Goal: Task Accomplishment & Management: Manage account settings

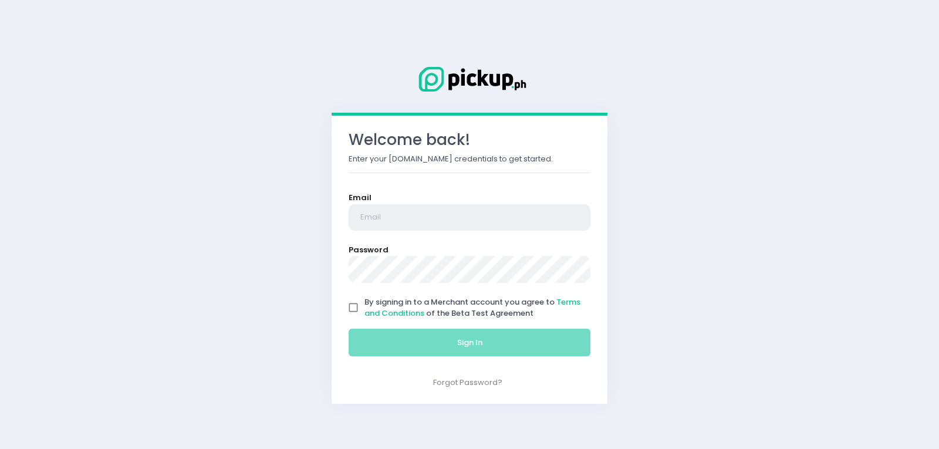
type input "saladstop.ortigas@rgoc.com.ph"
click at [357, 310] on input "By signing in to a Merchant account you agree to Terms and Conditions of the Be…" at bounding box center [353, 308] width 22 height 22
checkbox input "true"
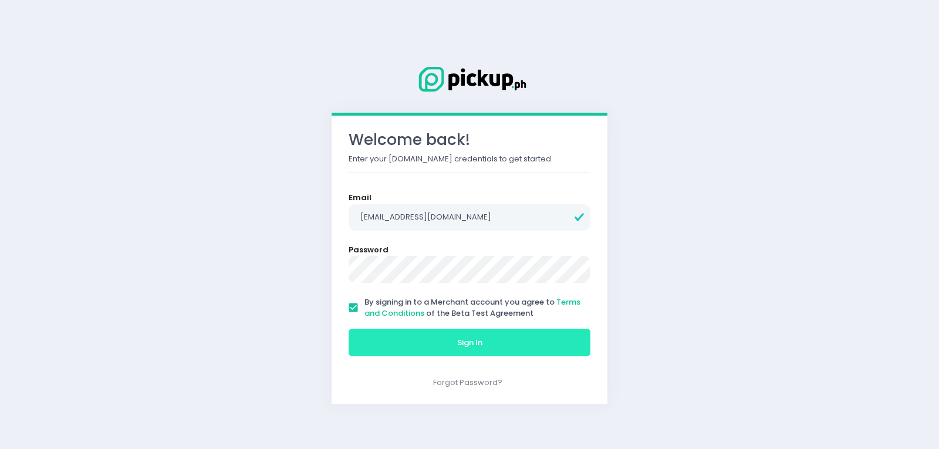
click at [383, 344] on button "Sign In" at bounding box center [470, 343] width 242 height 28
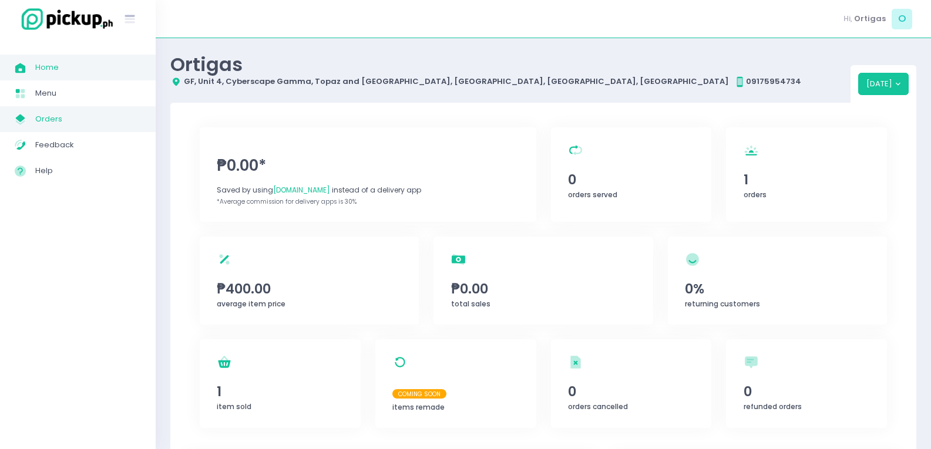
click at [65, 122] on span "Orders" at bounding box center [88, 119] width 106 height 15
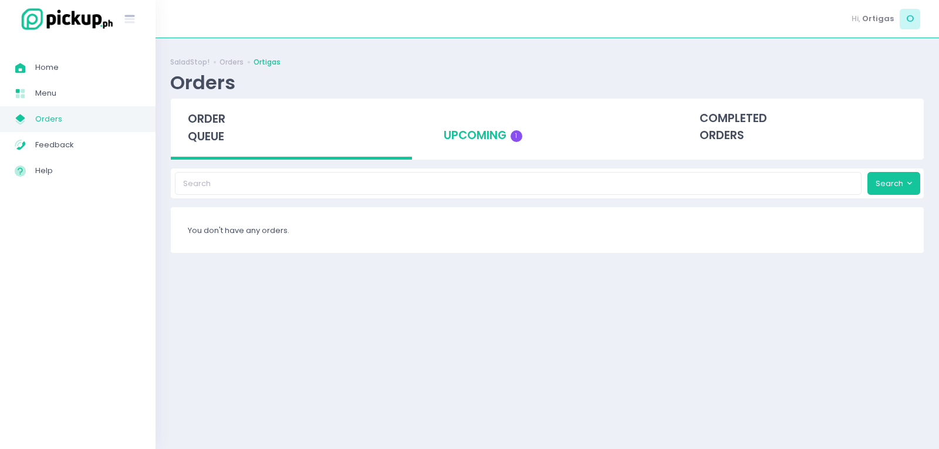
click at [499, 142] on div "upcoming 1" at bounding box center [547, 128] width 241 height 58
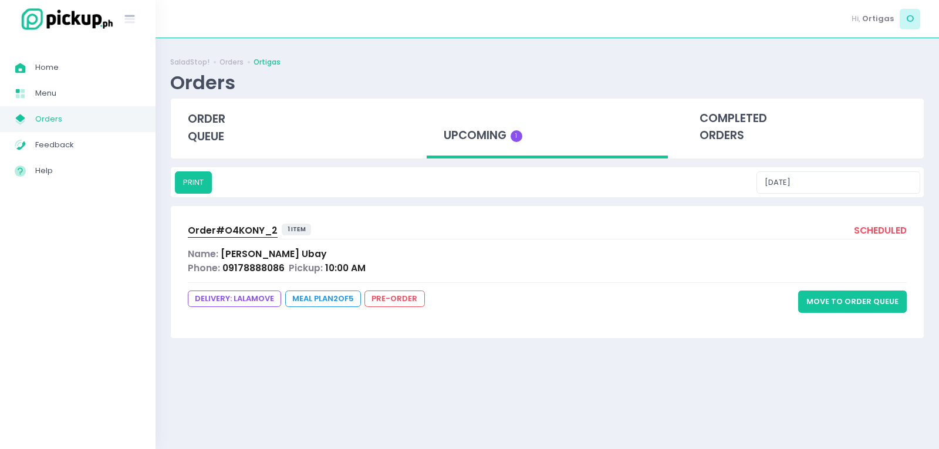
click at [247, 241] on div "Order# O4KONY_2 1 item scheduled Name: Irene Ubay Phone: 09178888086 Pickup: 10…" at bounding box center [547, 272] width 753 height 132
click at [244, 228] on span "Order# O4KONY_2" at bounding box center [233, 230] width 90 height 12
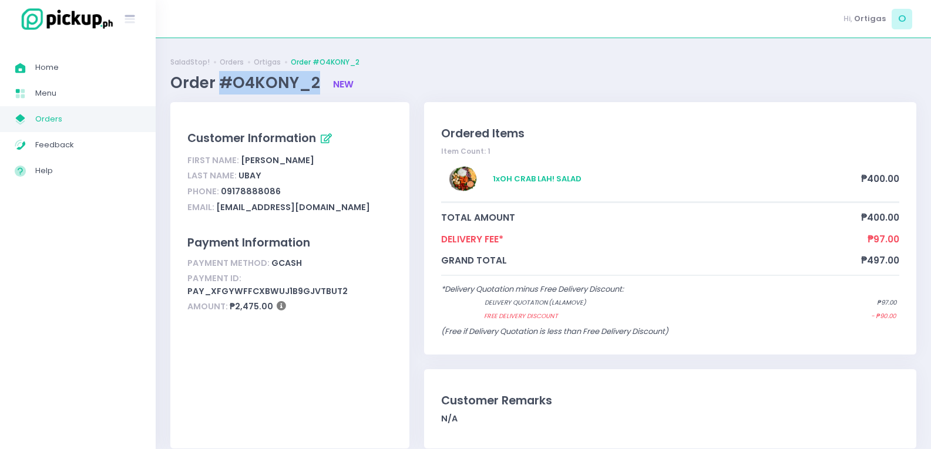
drag, startPoint x: 220, startPoint y: 79, endPoint x: 315, endPoint y: 82, distance: 94.6
click at [315, 82] on span "Order #O4KONY_2" at bounding box center [246, 82] width 153 height 21
copy span "#O4KONY_2"
click at [33, 72] on span "Home Created with Sketch." at bounding box center [25, 67] width 21 height 15
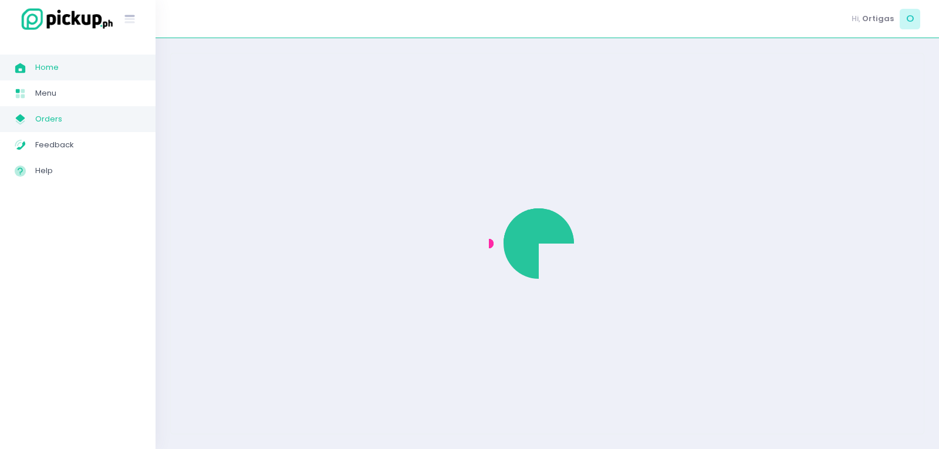
click at [67, 128] on link "My Store Created with Sketch. Orders" at bounding box center [78, 119] width 156 height 26
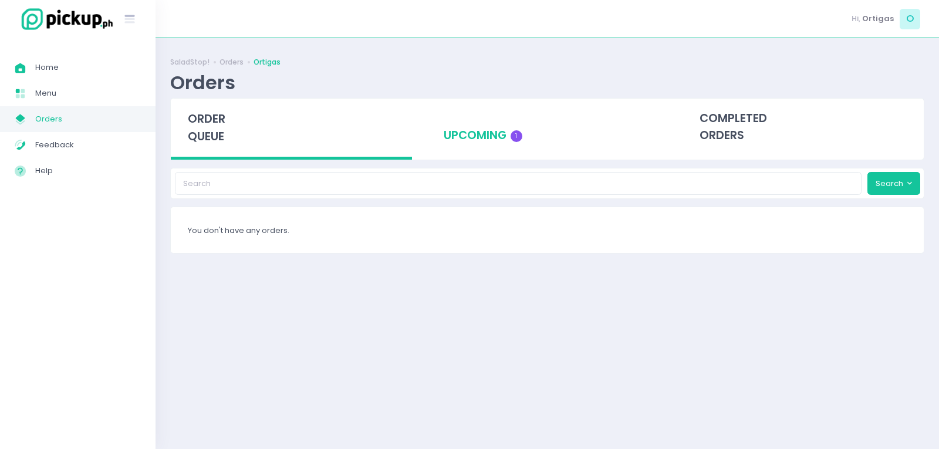
click at [523, 131] on div "upcoming 1" at bounding box center [547, 128] width 241 height 58
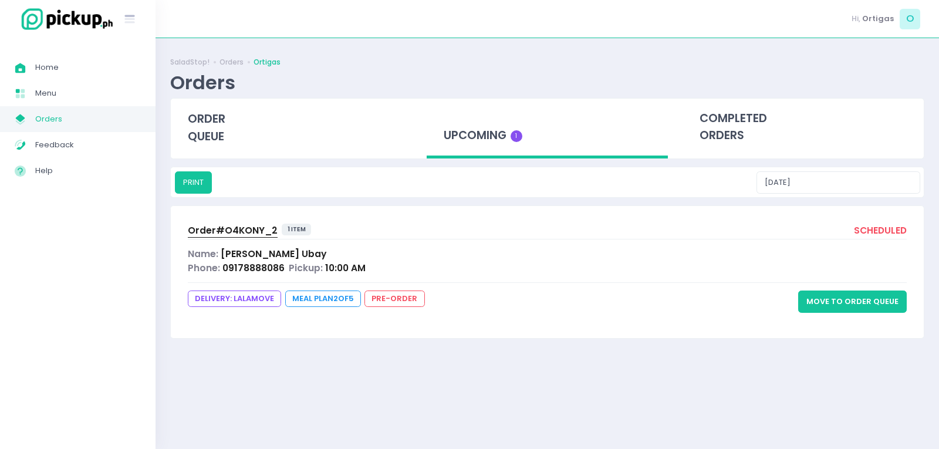
click at [841, 307] on button "Move to Order Queue" at bounding box center [853, 302] width 109 height 22
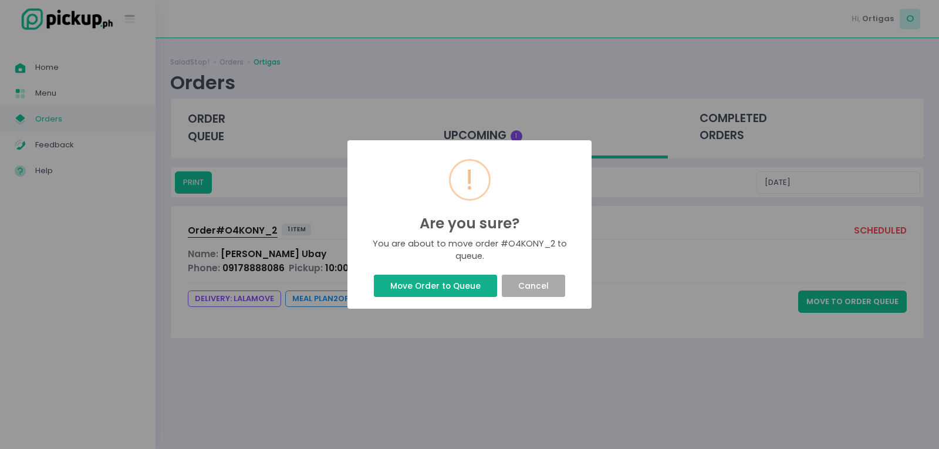
click at [429, 294] on button "Move Order to Queue" at bounding box center [435, 286] width 123 height 22
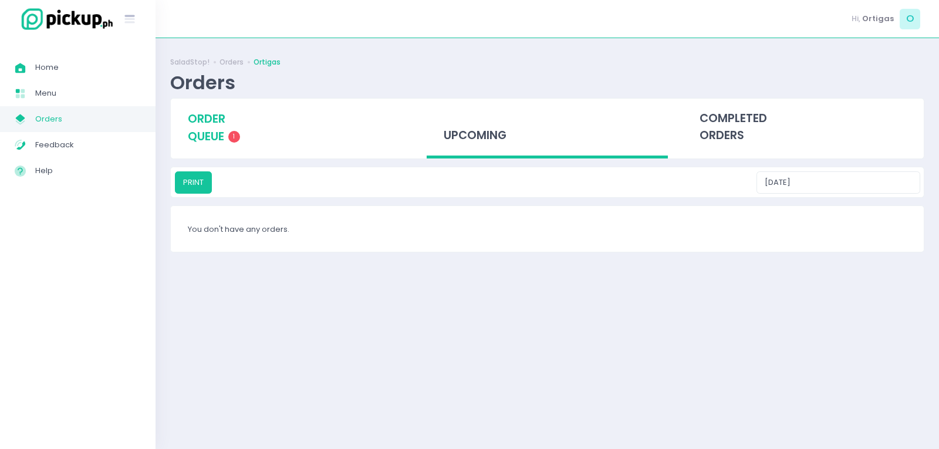
click at [190, 126] on span "order queue" at bounding box center [207, 127] width 38 height 33
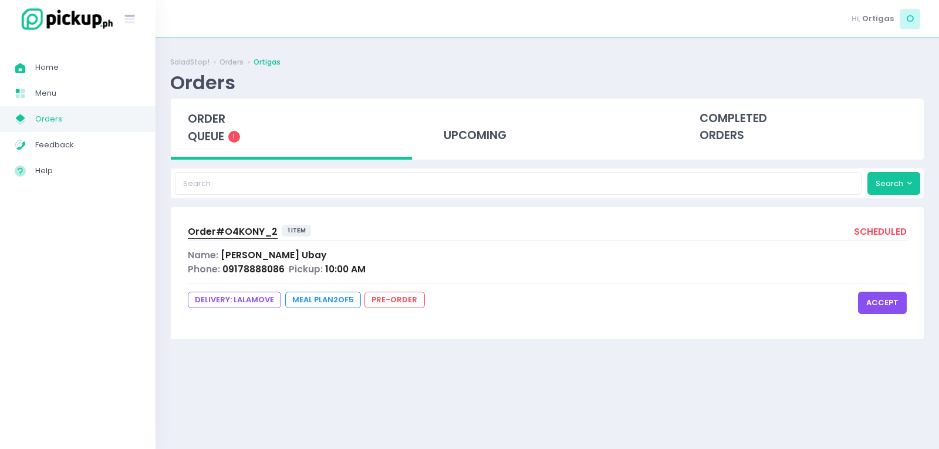
click at [900, 304] on button "accept" at bounding box center [882, 303] width 49 height 22
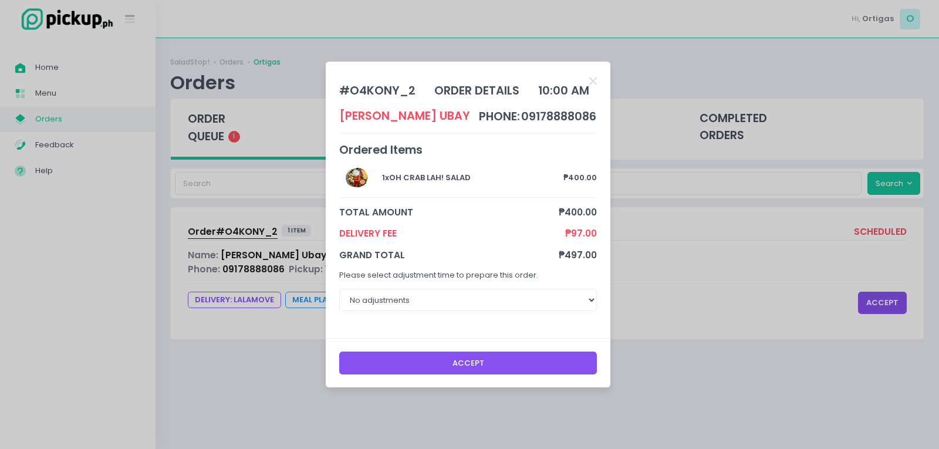
click at [534, 358] on button "Accept" at bounding box center [468, 363] width 258 height 22
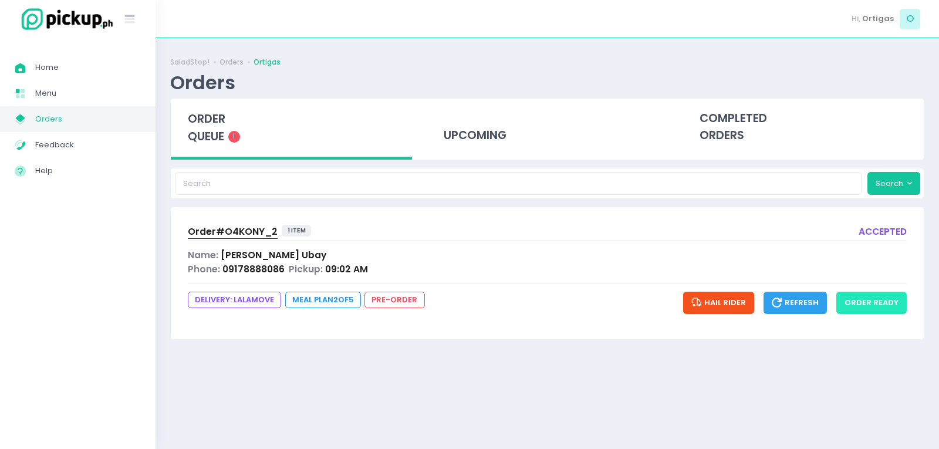
click at [865, 307] on button "order ready" at bounding box center [872, 303] width 70 height 22
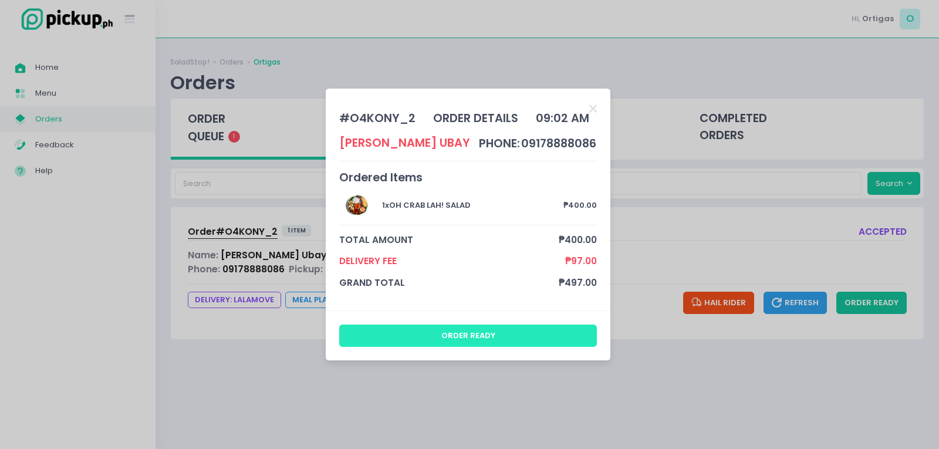
click at [565, 336] on button "order ready" at bounding box center [468, 336] width 258 height 22
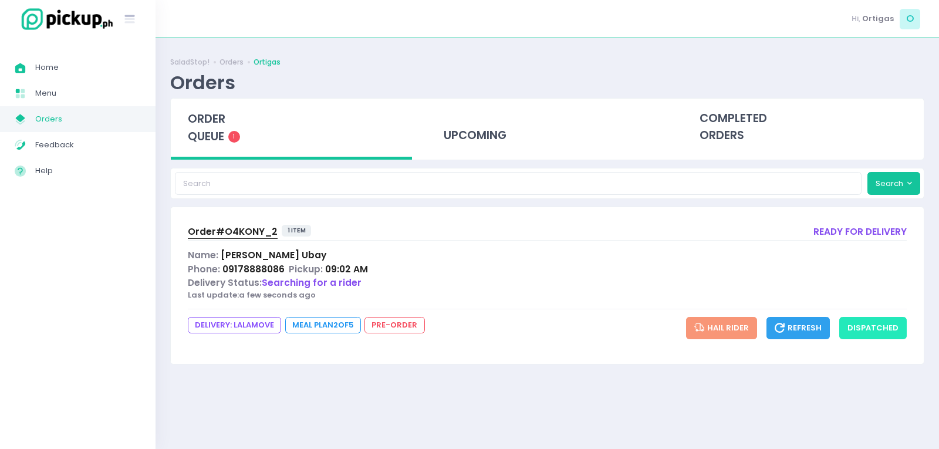
click at [875, 328] on button "dispatched" at bounding box center [874, 328] width 68 height 22
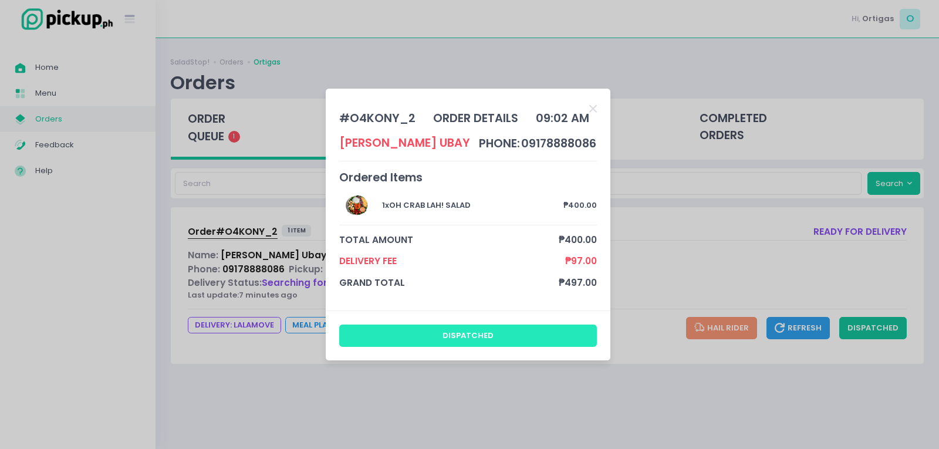
click at [462, 342] on button "dispatched" at bounding box center [468, 336] width 258 height 22
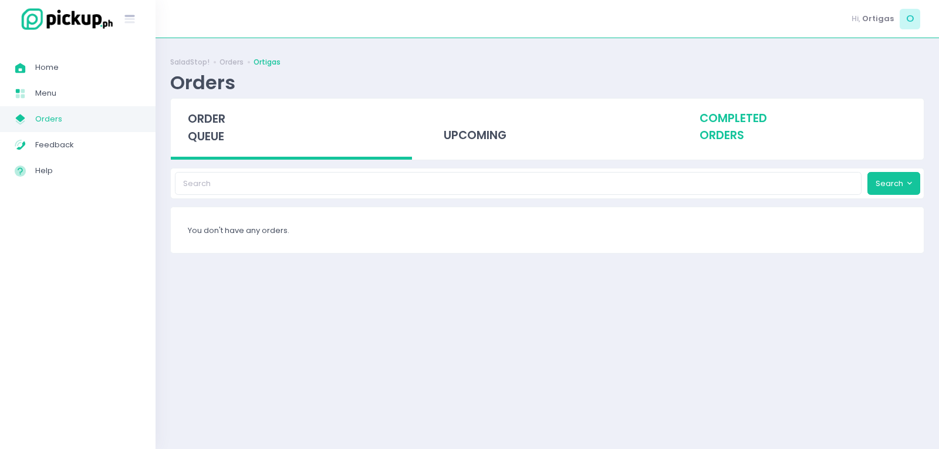
click at [737, 129] on div "completed orders" at bounding box center [803, 128] width 241 height 58
click at [514, 143] on div "upcoming" at bounding box center [547, 128] width 241 height 58
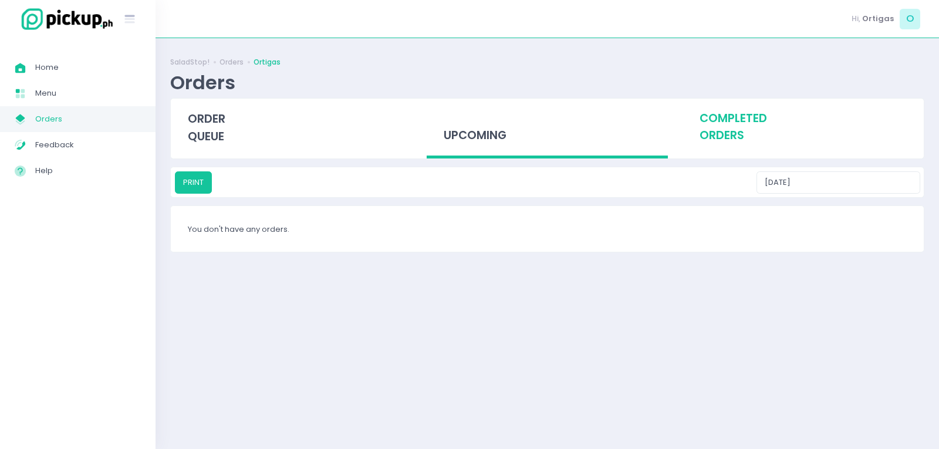
click at [723, 140] on div "completed orders" at bounding box center [803, 128] width 241 height 58
